Goal: Use online tool/utility

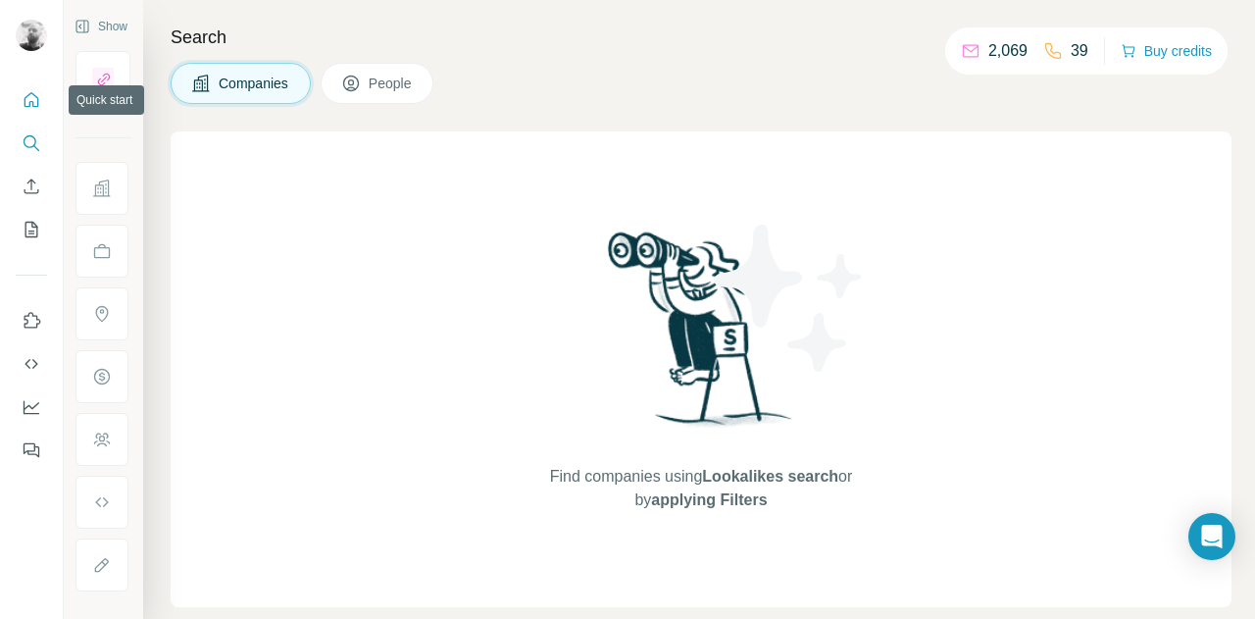
click at [39, 88] on button "Quick start" at bounding box center [31, 99] width 31 height 35
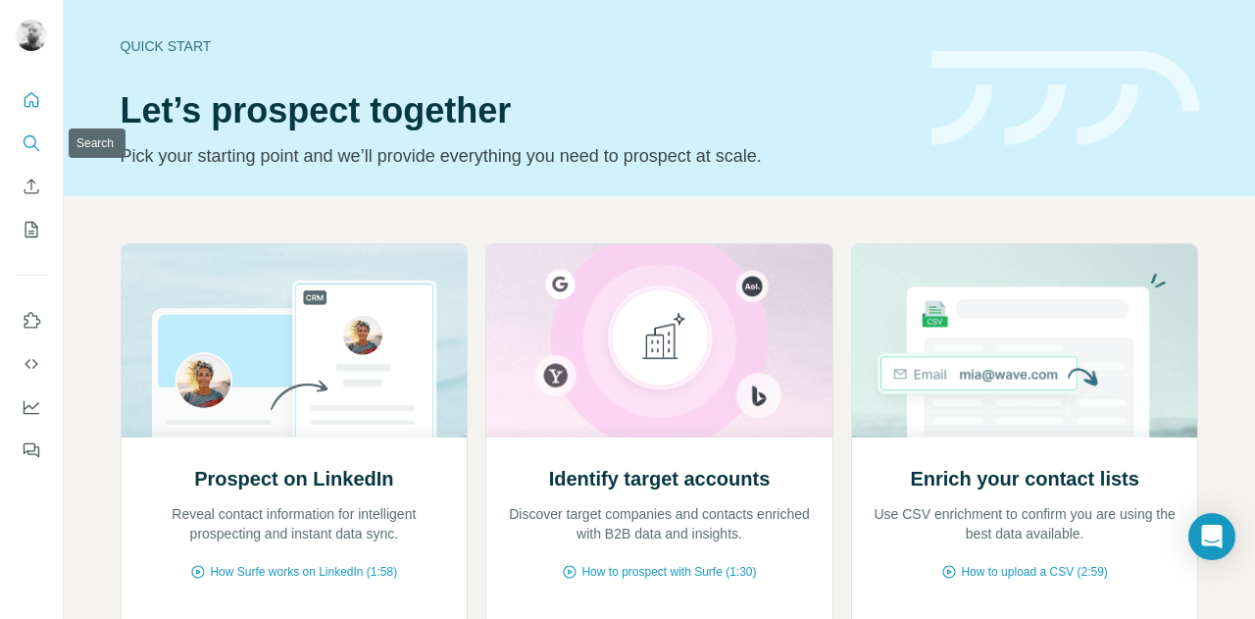
click at [26, 142] on icon "Search" at bounding box center [32, 143] width 20 height 20
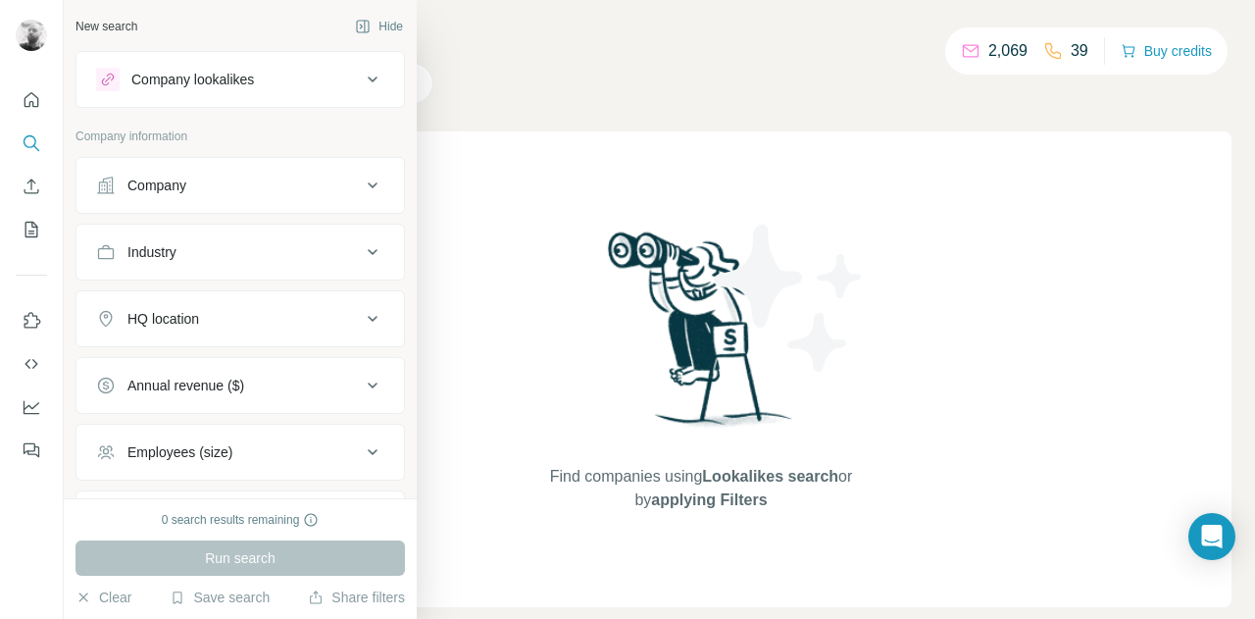
click at [214, 250] on div "Industry" at bounding box center [228, 252] width 265 height 20
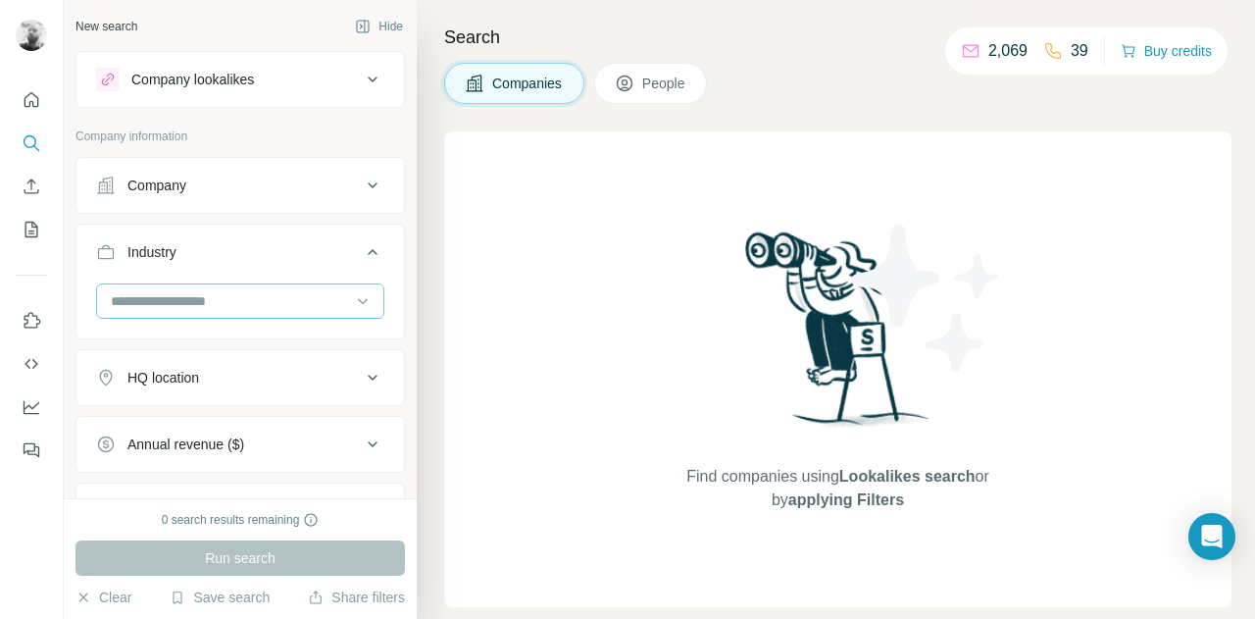
click at [192, 306] on input at bounding box center [230, 301] width 242 height 22
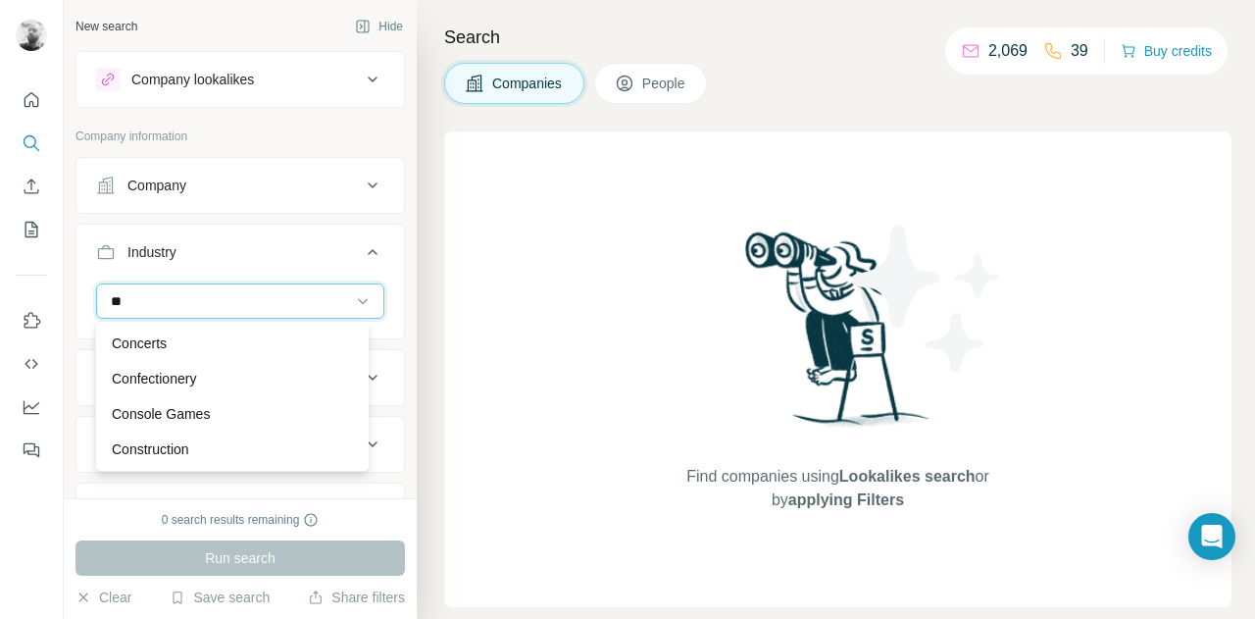
type input "*"
type input "***"
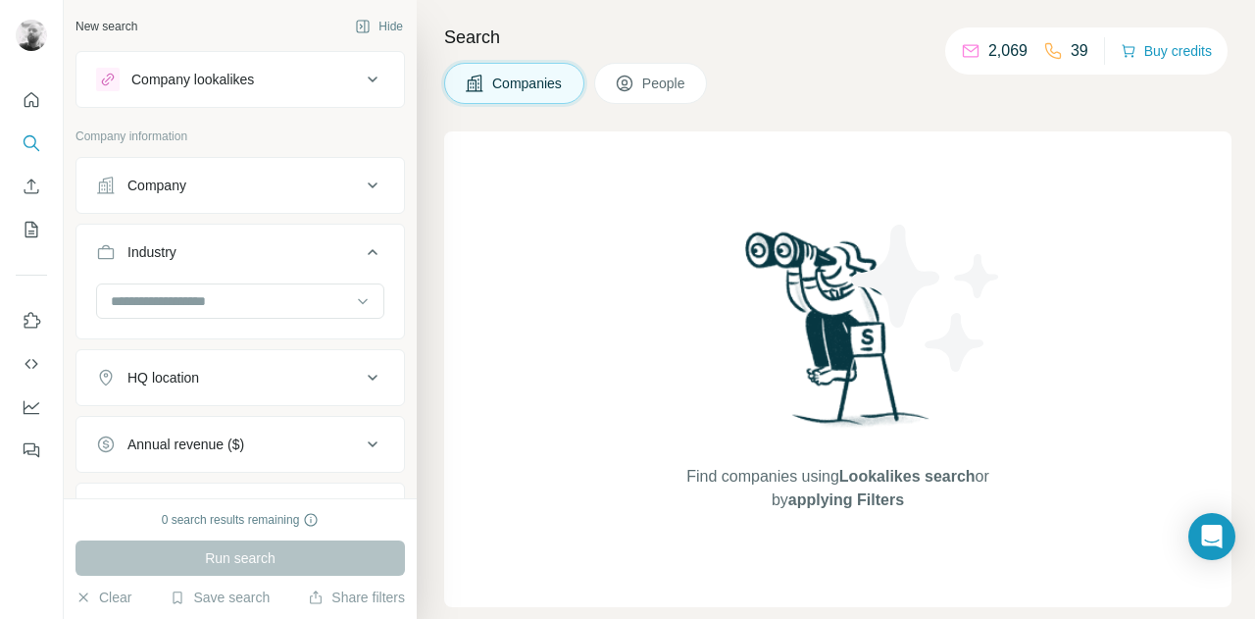
click at [901, 279] on img at bounding box center [927, 298] width 177 height 177
